Goal: Find specific page/section: Find specific page/section

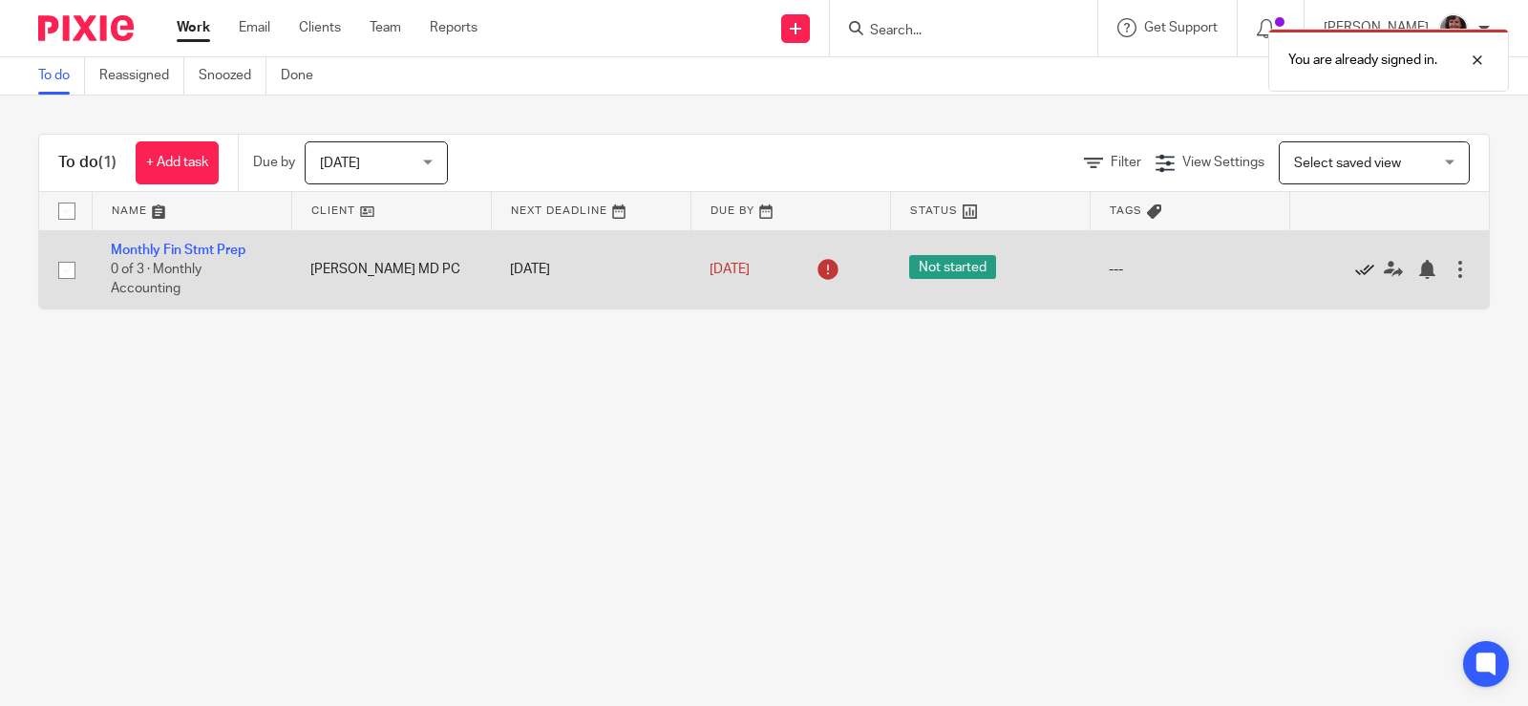
click at [1356, 267] on icon at bounding box center [1365, 269] width 19 height 19
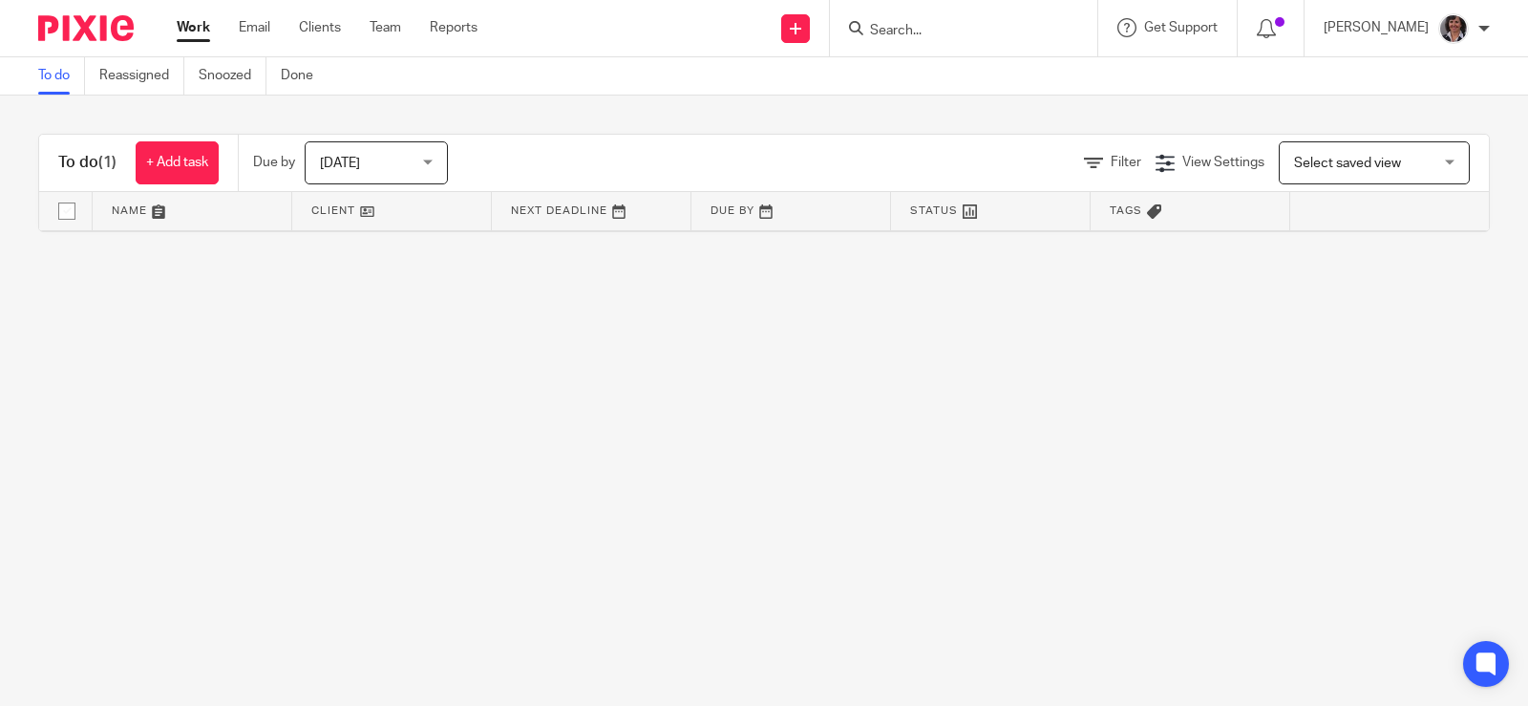
click at [877, 29] on input "Search" at bounding box center [954, 31] width 172 height 17
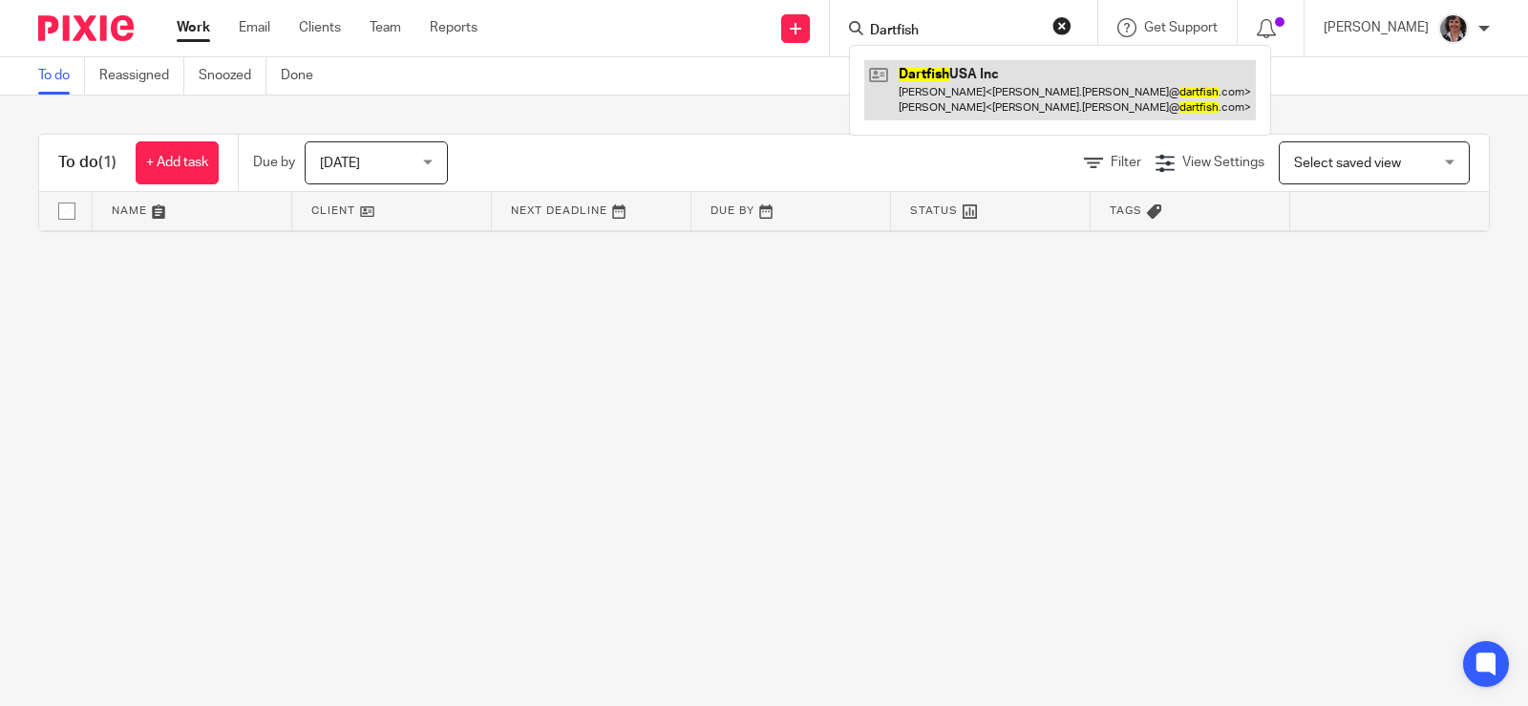
type input "Dartfish"
click at [963, 73] on link at bounding box center [1061, 89] width 392 height 59
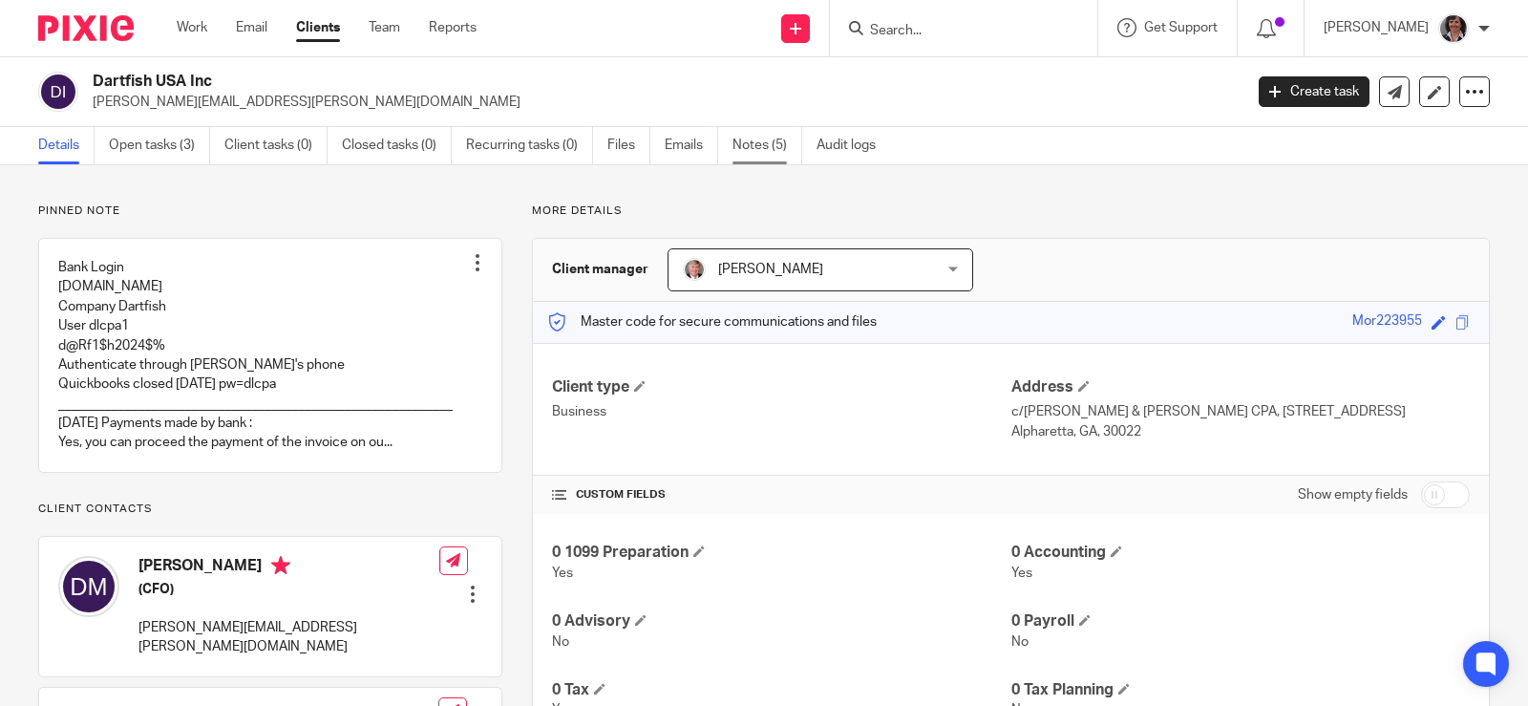
click at [749, 156] on link "Notes (5)" at bounding box center [768, 145] width 70 height 37
